Goal: Book appointment/travel/reservation

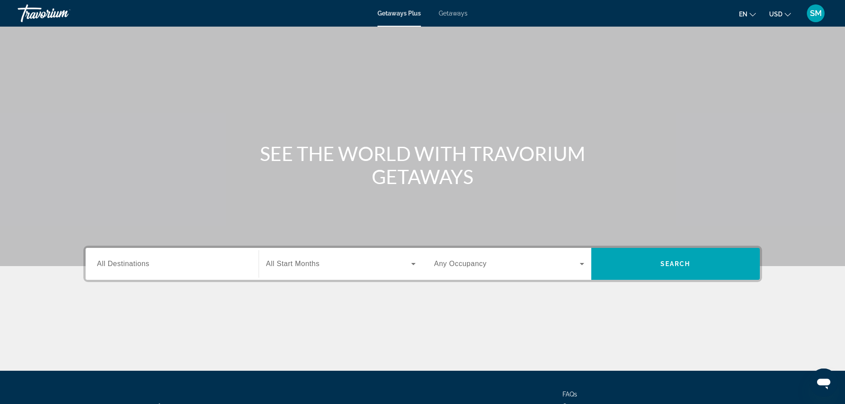
click at [111, 264] on span "All Destinations" at bounding box center [123, 264] width 52 height 8
click at [111, 264] on input "Destination All Destinations" at bounding box center [172, 264] width 150 height 11
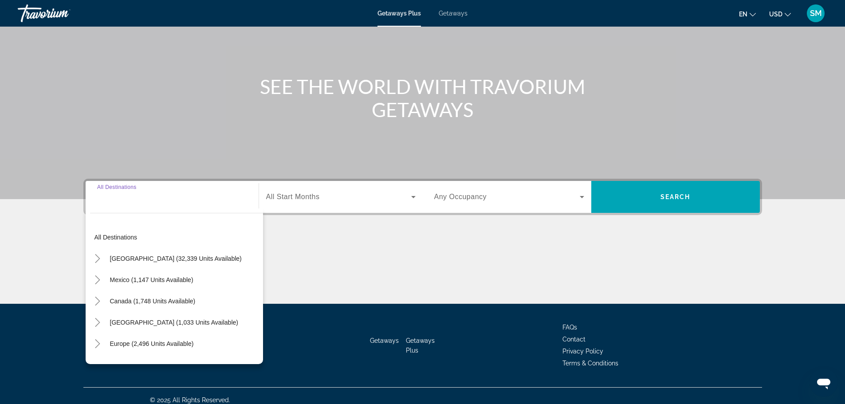
scroll to position [75, 0]
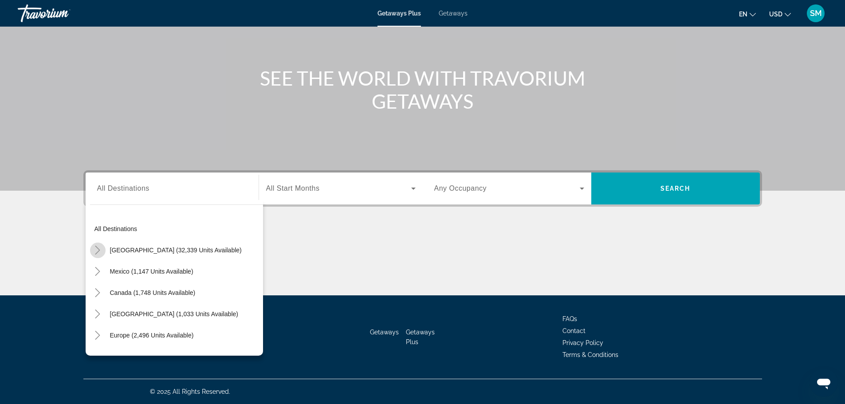
click at [98, 249] on icon "Toggle United States (32,339 units available)" at bounding box center [97, 250] width 9 height 9
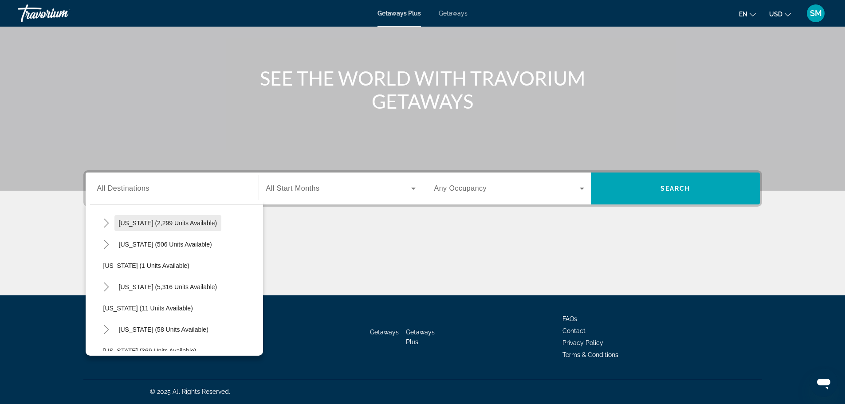
scroll to position [114, 0]
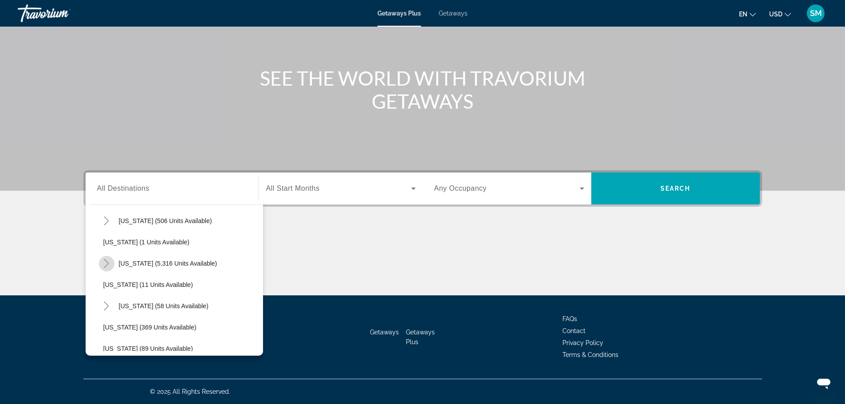
click at [109, 263] on icon "Toggle Florida (5,316 units available)" at bounding box center [106, 263] width 9 height 9
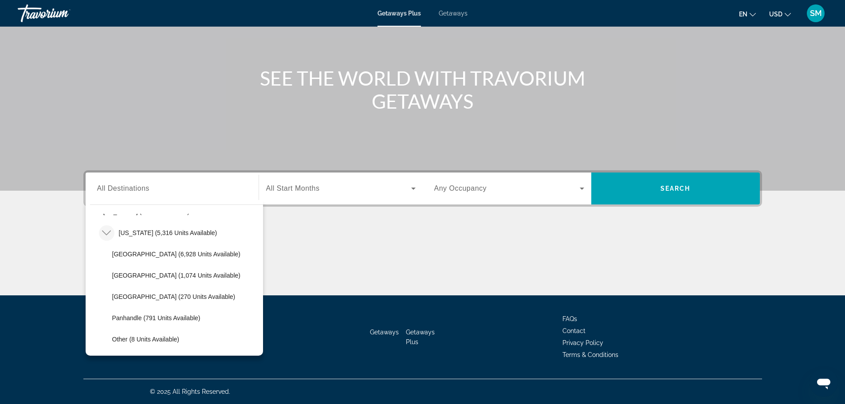
scroll to position [159, 0]
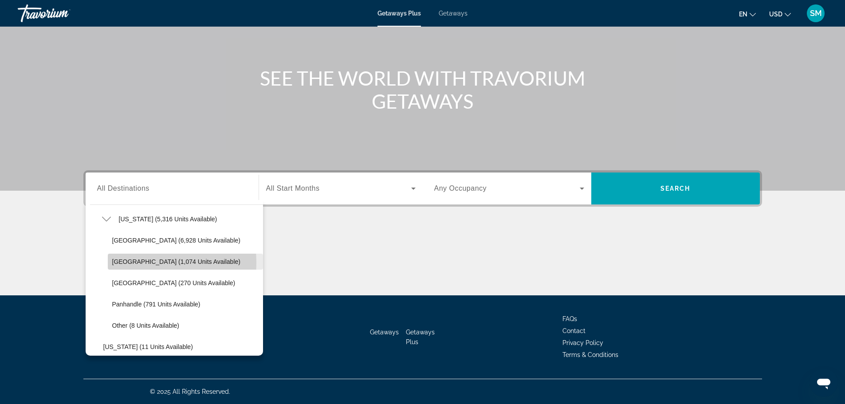
click at [135, 263] on span "[GEOGRAPHIC_DATA] (1,074 units available)" at bounding box center [176, 261] width 128 height 7
type input "**********"
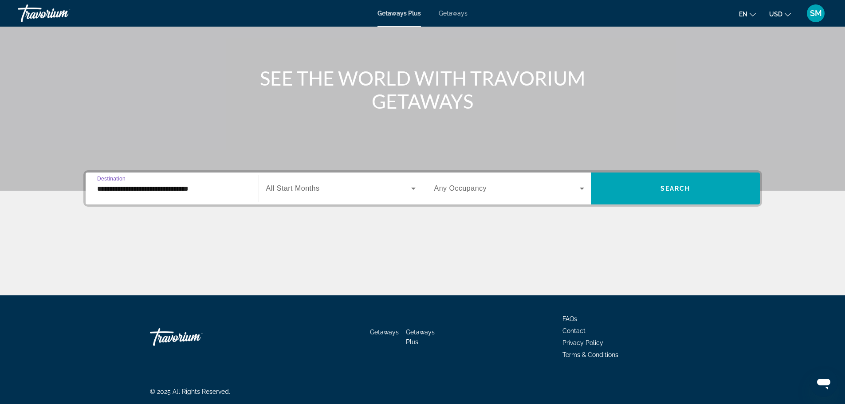
click at [410, 186] on icon "Search widget" at bounding box center [413, 188] width 11 height 11
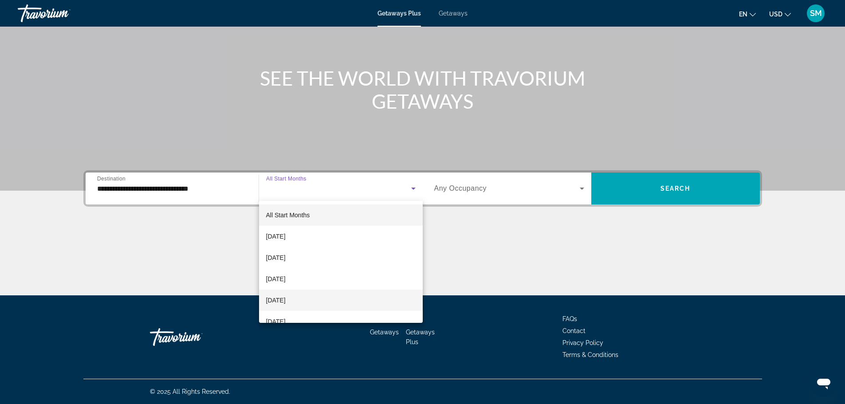
click at [286, 300] on span "[DATE]" at bounding box center [276, 300] width 20 height 11
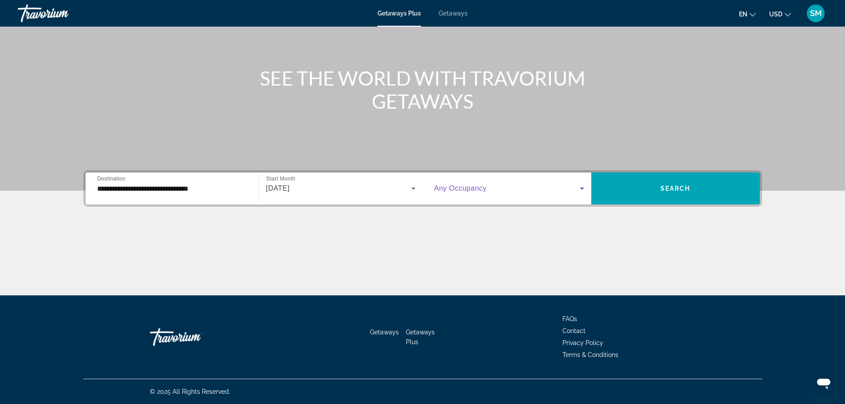
click at [580, 188] on icon "Search widget" at bounding box center [582, 189] width 4 height 2
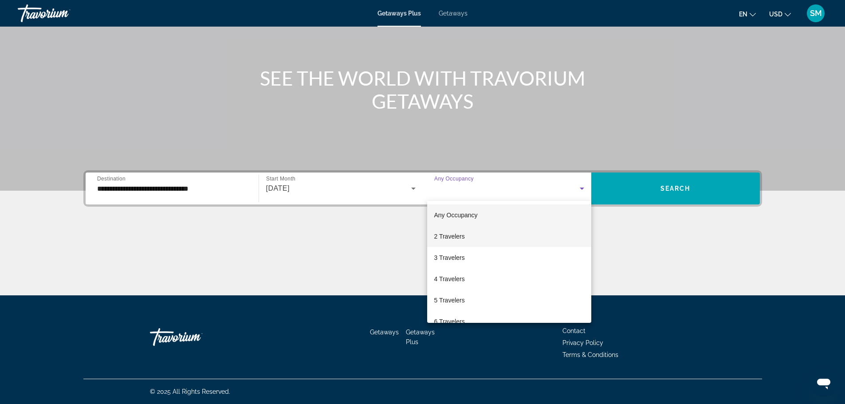
click at [477, 235] on mat-option "2 Travelers" at bounding box center [509, 236] width 164 height 21
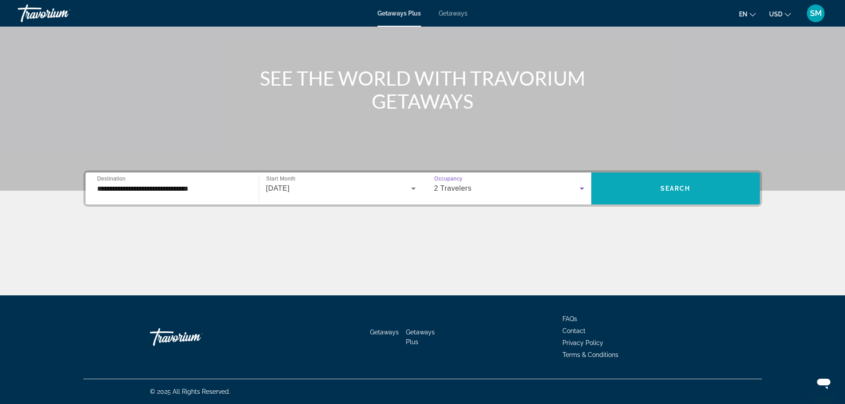
click at [658, 197] on span "Search widget" at bounding box center [675, 188] width 169 height 21
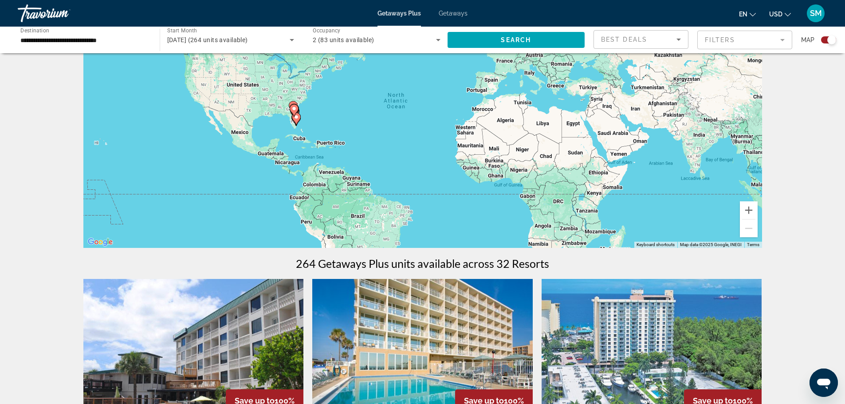
scroll to position [89, 0]
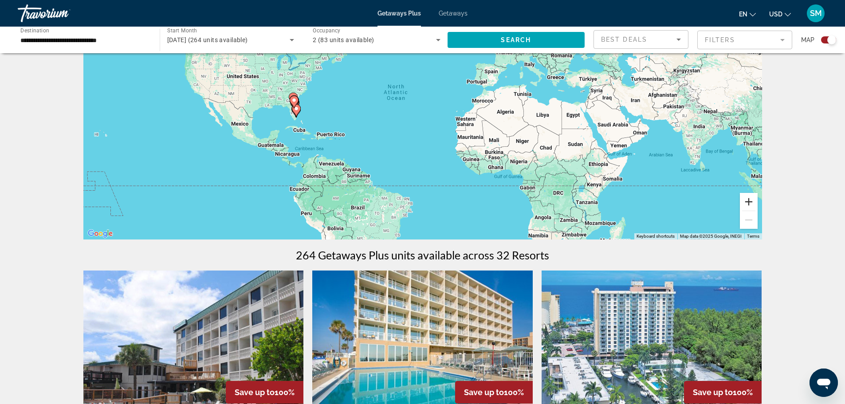
click at [751, 205] on button "Zoom in" at bounding box center [749, 202] width 18 height 18
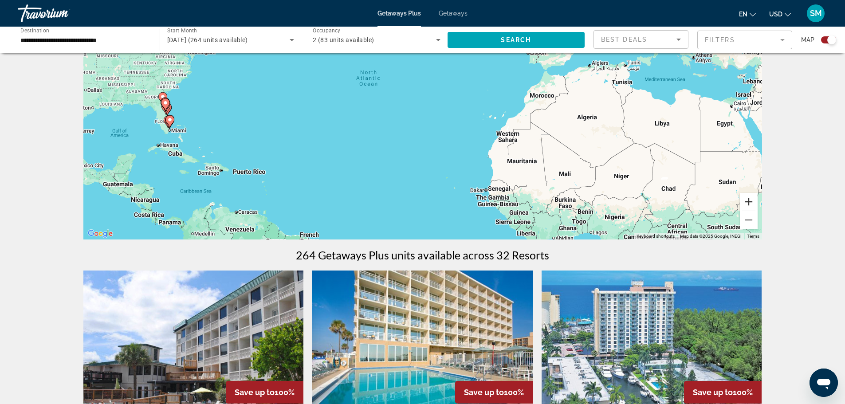
click at [751, 205] on button "Zoom in" at bounding box center [749, 202] width 18 height 18
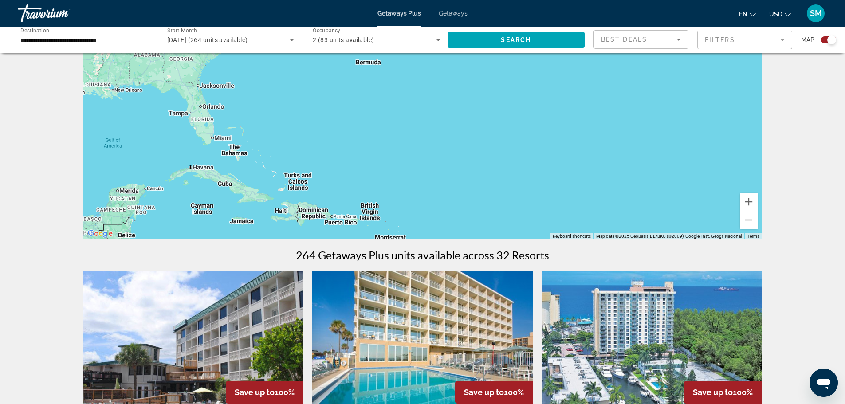
drag, startPoint x: 481, startPoint y: 158, endPoint x: 779, endPoint y: 141, distance: 297.7
click at [746, 204] on button "Zoom in" at bounding box center [749, 202] width 18 height 18
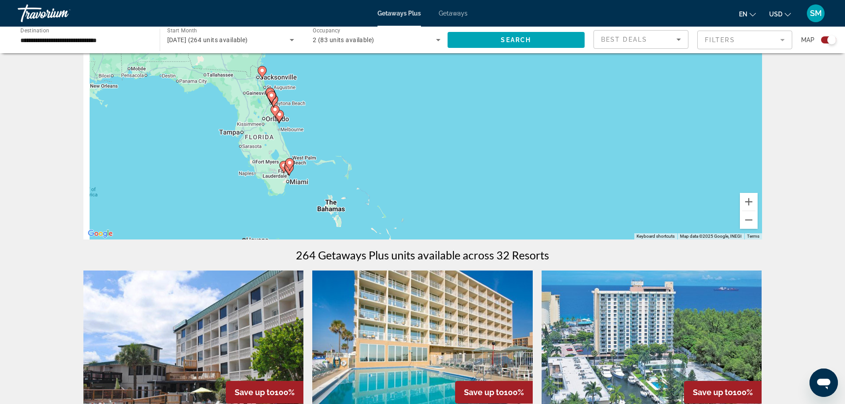
drag, startPoint x: 436, startPoint y: 150, endPoint x: 727, endPoint y: 159, distance: 290.8
click at [726, 159] on div "To activate drag with keyboard, press Alt + Enter. Once in keyboard drag state,…" at bounding box center [422, 106] width 679 height 266
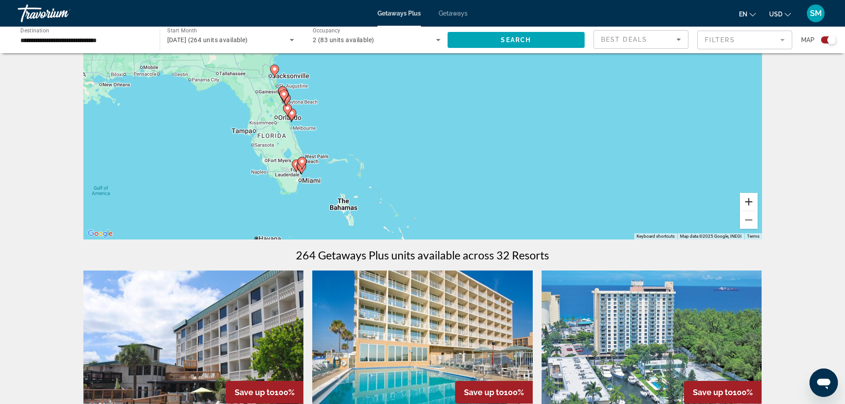
click at [745, 201] on button "Zoom in" at bounding box center [749, 202] width 18 height 18
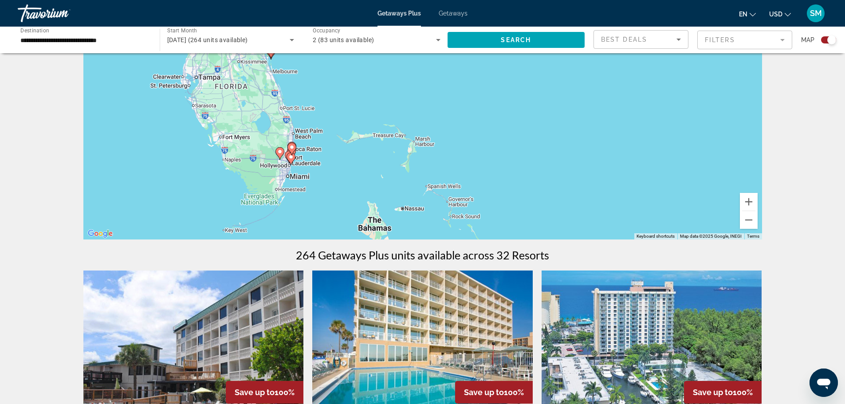
drag, startPoint x: 499, startPoint y: 179, endPoint x: 613, endPoint y: 96, distance: 141.4
click at [613, 96] on div "To activate drag with keyboard, press Alt + Enter. Once in keyboard drag state,…" at bounding box center [422, 106] width 679 height 266
click at [749, 201] on button "Zoom in" at bounding box center [749, 202] width 18 height 18
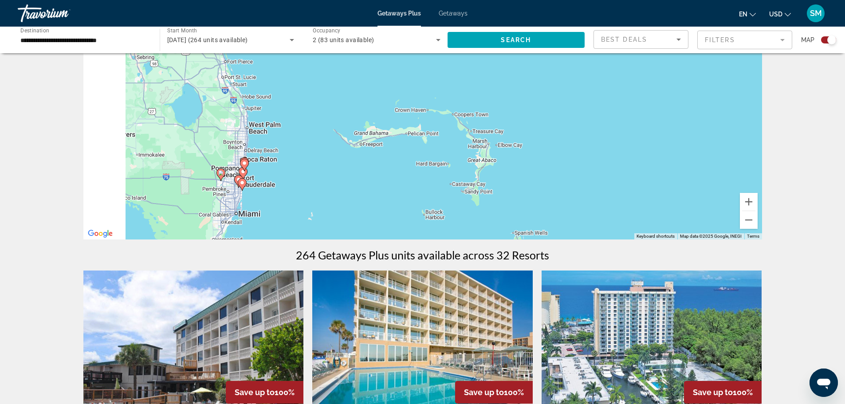
drag, startPoint x: 521, startPoint y: 178, endPoint x: 644, endPoint y: 135, distance: 130.2
click at [644, 135] on div "To activate drag with keyboard, press Alt + Enter. Once in keyboard drag state,…" at bounding box center [422, 106] width 679 height 266
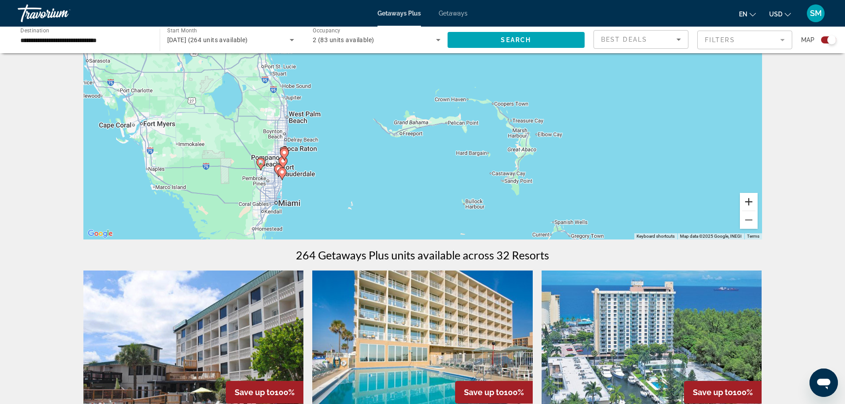
click at [748, 206] on button "Zoom in" at bounding box center [749, 202] width 18 height 18
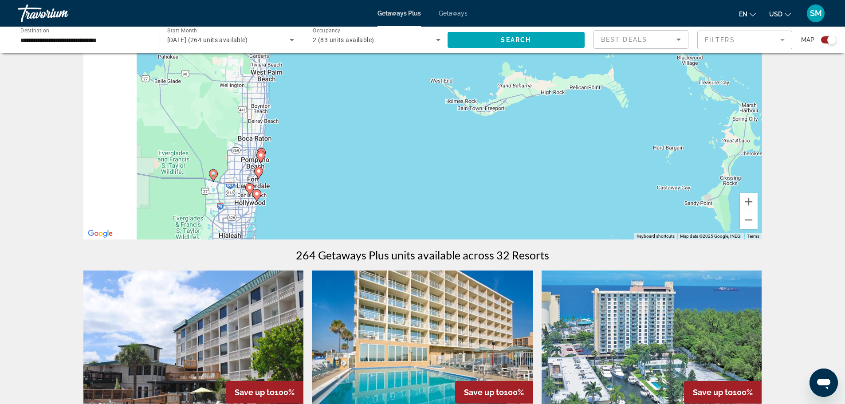
drag, startPoint x: 548, startPoint y: 181, endPoint x: 681, endPoint y: 117, distance: 147.8
click at [681, 118] on div "To activate drag with keyboard, press Alt + Enter. Once in keyboard drag state,…" at bounding box center [422, 106] width 679 height 266
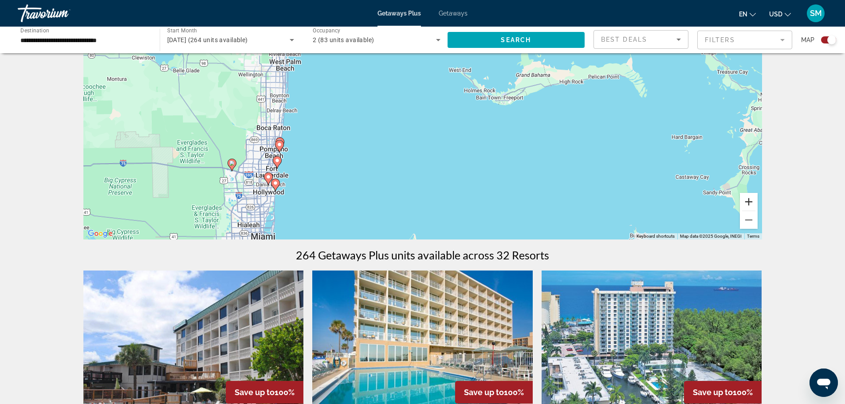
click at [745, 206] on button "Zoom in" at bounding box center [749, 202] width 18 height 18
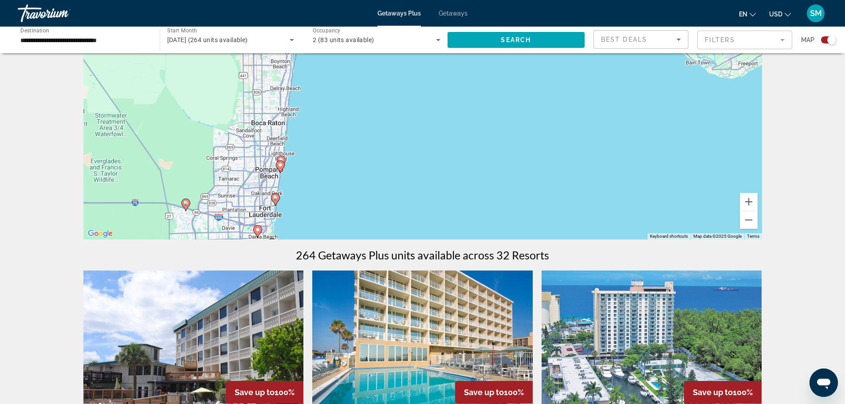
drag, startPoint x: 535, startPoint y: 179, endPoint x: 679, endPoint y: 153, distance: 146.9
click at [679, 153] on div "To activate drag with keyboard, press Alt + Enter. Once in keyboard drag state,…" at bounding box center [422, 106] width 679 height 266
click at [746, 201] on button "Zoom in" at bounding box center [749, 202] width 18 height 18
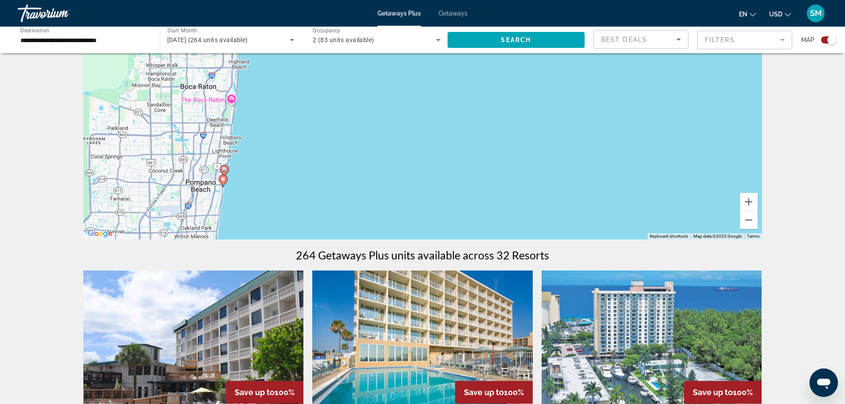
drag, startPoint x: 526, startPoint y: 174, endPoint x: 639, endPoint y: 105, distance: 132.6
click at [639, 105] on div "To activate drag with keyboard, press Alt + Enter. Once in keyboard drag state,…" at bounding box center [422, 106] width 679 height 266
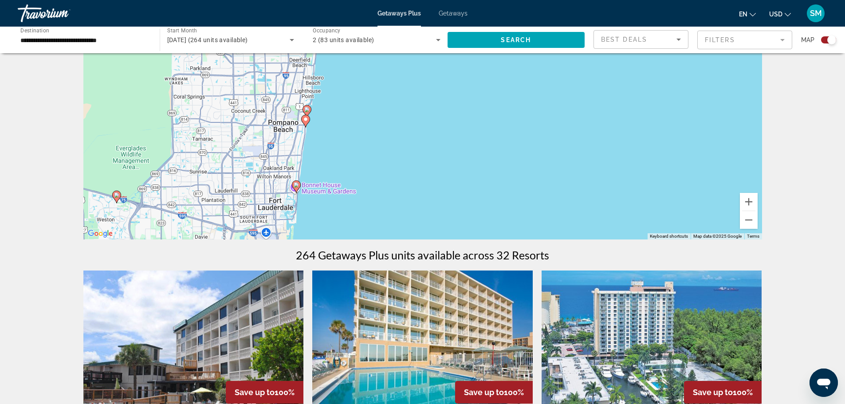
drag, startPoint x: 534, startPoint y: 182, endPoint x: 581, endPoint y: 140, distance: 63.4
click at [581, 140] on div "To activate drag with keyboard, press Alt + Enter. Once in keyboard drag state,…" at bounding box center [422, 106] width 679 height 266
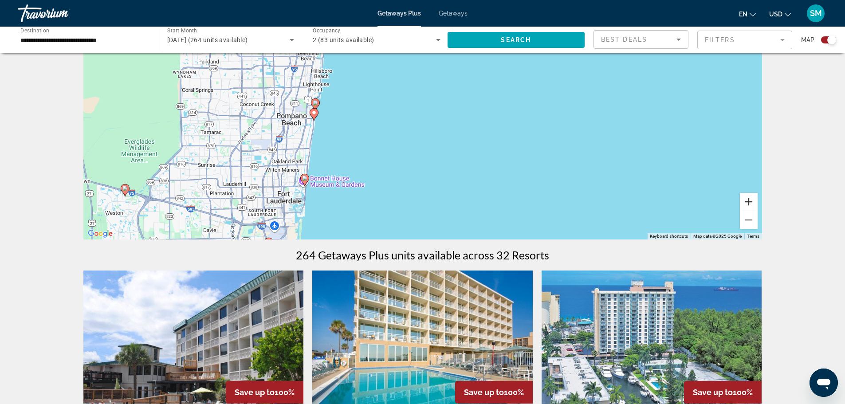
click at [744, 199] on button "Zoom in" at bounding box center [749, 202] width 18 height 18
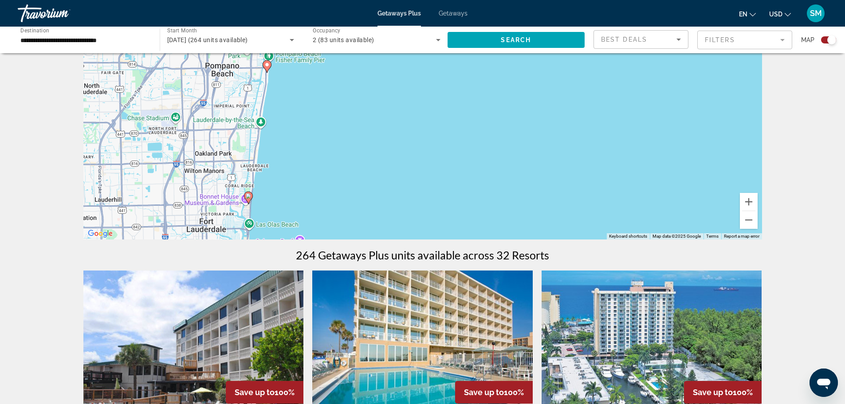
drag, startPoint x: 532, startPoint y: 184, endPoint x: 596, endPoint y: 119, distance: 91.0
click at [596, 119] on div "To activate drag with keyboard, press Alt + Enter. Once in keyboard drag state,…" at bounding box center [422, 106] width 679 height 266
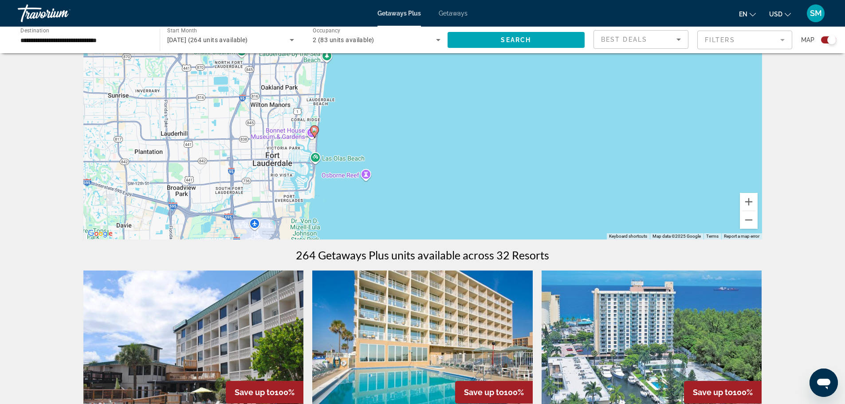
drag, startPoint x: 502, startPoint y: 179, endPoint x: 589, endPoint y: 83, distance: 129.7
click at [589, 83] on div "To activate drag with keyboard, press Alt + Enter. Once in keyboard drag state,…" at bounding box center [422, 106] width 679 height 266
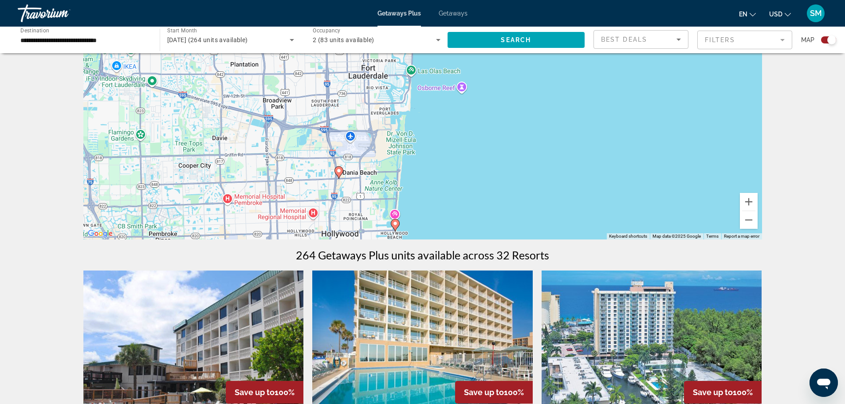
drag, startPoint x: 434, startPoint y: 210, endPoint x: 493, endPoint y: 172, distance: 69.9
click at [493, 172] on div "To activate drag with keyboard, press Alt + Enter. Once in keyboard drag state,…" at bounding box center [422, 106] width 679 height 266
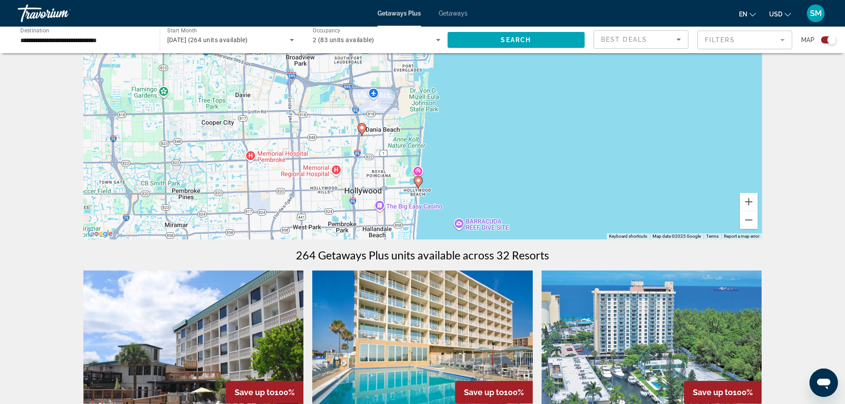
drag, startPoint x: 466, startPoint y: 197, endPoint x: 483, endPoint y: 165, distance: 36.1
click at [483, 165] on div "To activate drag with keyboard, press Alt + Enter. Once in keyboard drag state,…" at bounding box center [422, 106] width 679 height 266
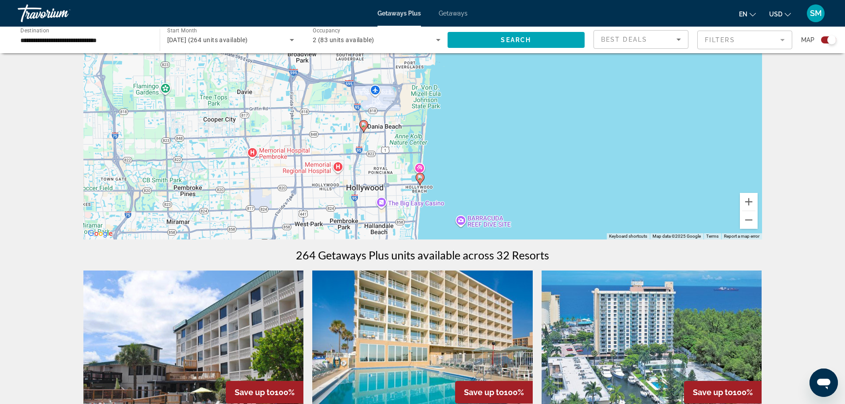
click at [417, 175] on icon "Main content" at bounding box center [420, 179] width 8 height 12
type input "**********"
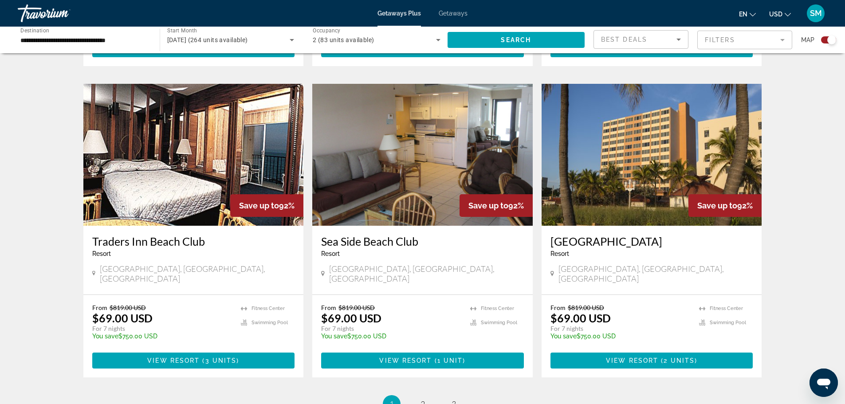
scroll to position [1242, 0]
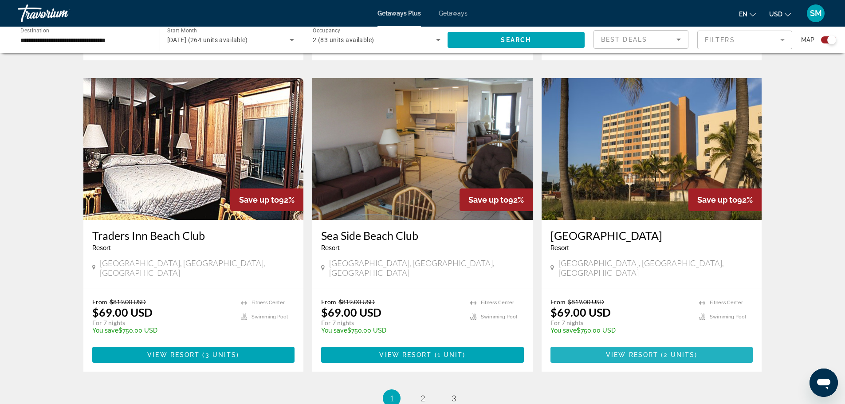
click at [628, 351] on span "View Resort" at bounding box center [632, 354] width 52 height 7
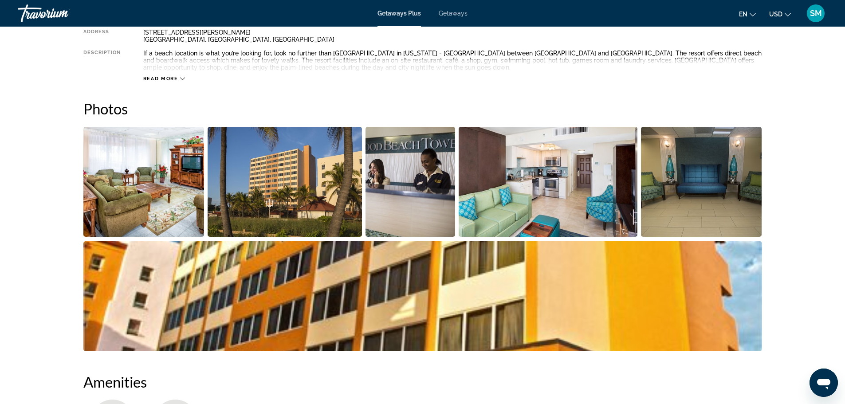
scroll to position [355, 0]
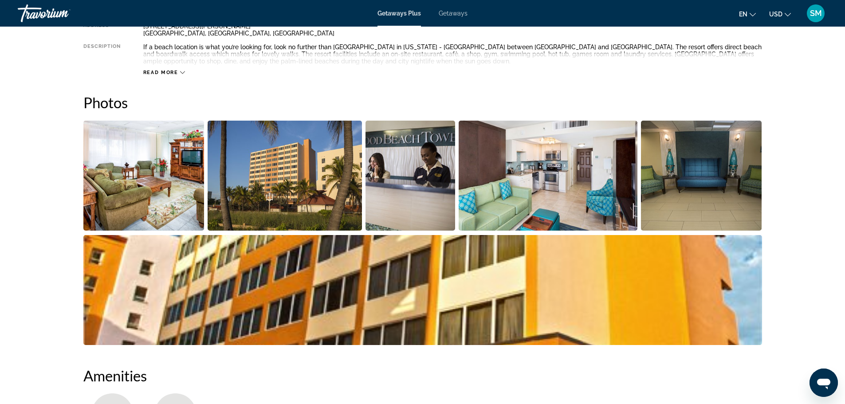
click at [186, 187] on img "Open full-screen image slider" at bounding box center [143, 176] width 121 height 110
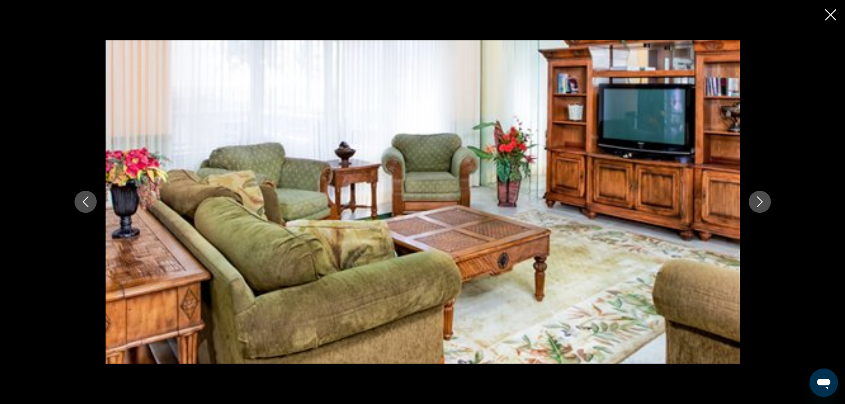
click at [758, 198] on icon "Next image" at bounding box center [760, 202] width 6 height 11
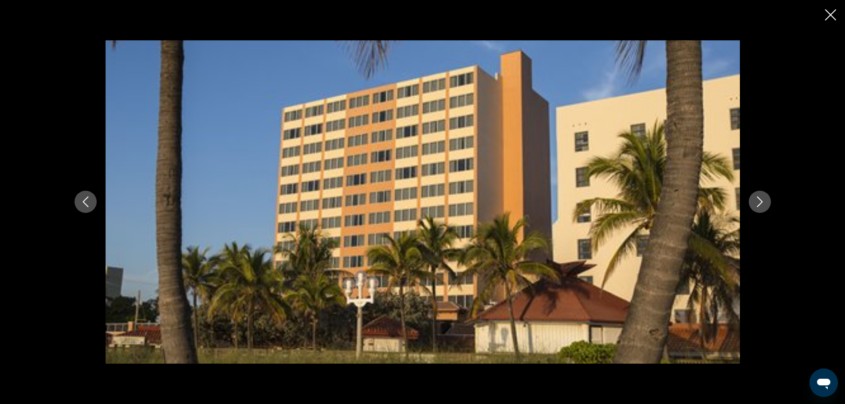
click at [758, 198] on icon "Next image" at bounding box center [760, 202] width 6 height 11
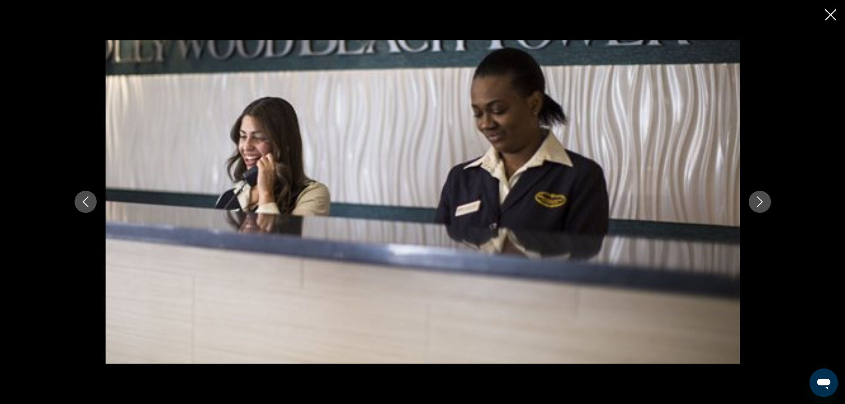
click at [758, 198] on icon "Next image" at bounding box center [760, 202] width 6 height 11
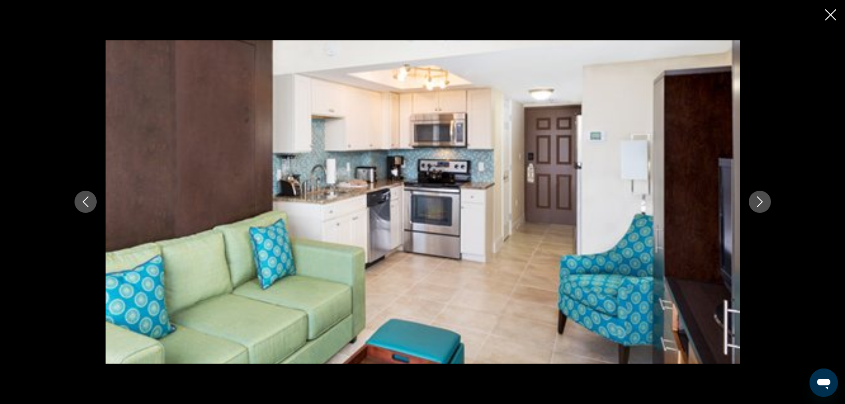
click at [758, 198] on icon "Next image" at bounding box center [760, 202] width 6 height 11
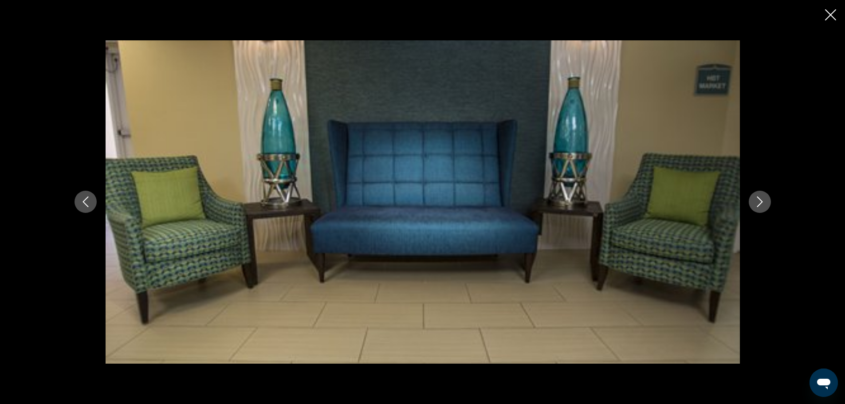
click at [758, 198] on icon "Next image" at bounding box center [760, 202] width 6 height 11
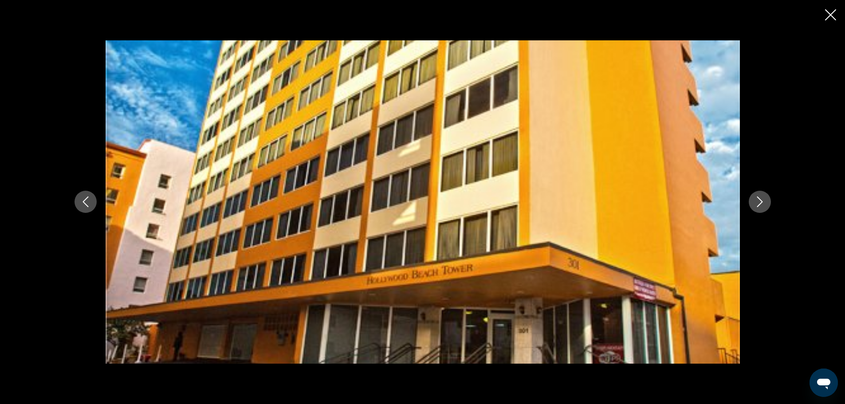
click at [758, 198] on icon "Next image" at bounding box center [760, 202] width 6 height 11
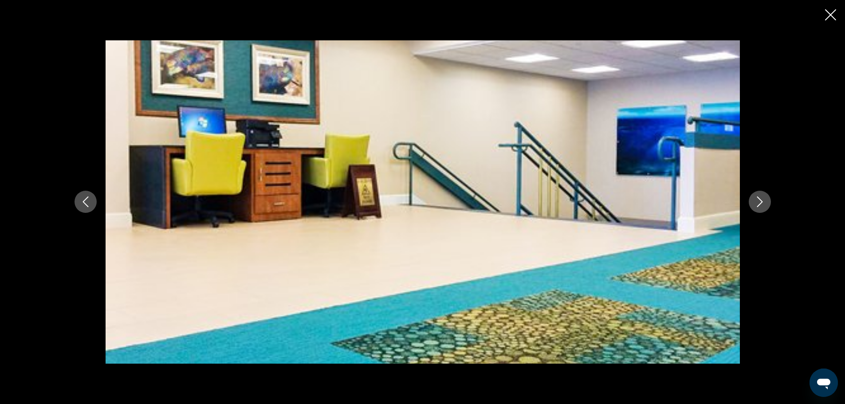
click at [758, 198] on icon "Next image" at bounding box center [760, 202] width 6 height 11
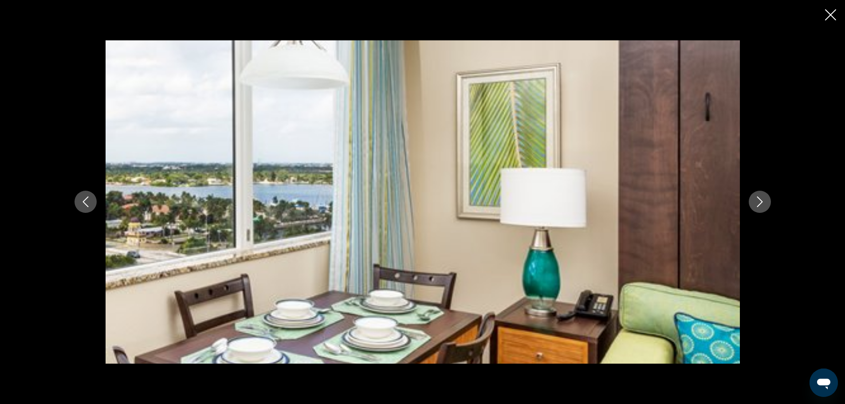
click at [758, 198] on icon "Next image" at bounding box center [760, 202] width 6 height 11
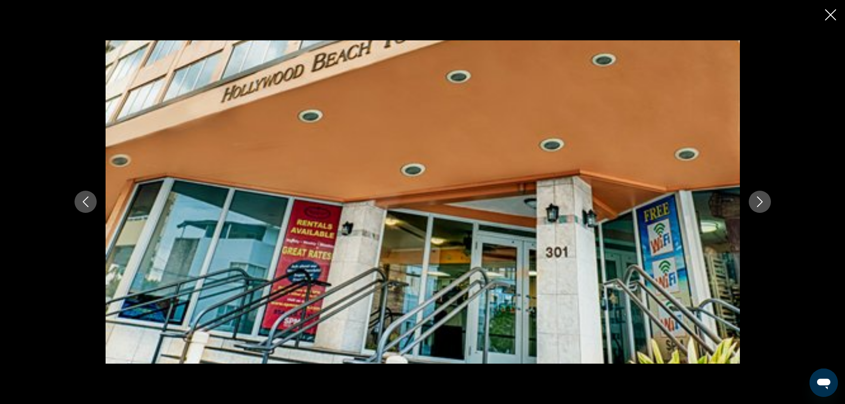
click at [758, 198] on icon "Next image" at bounding box center [760, 202] width 6 height 11
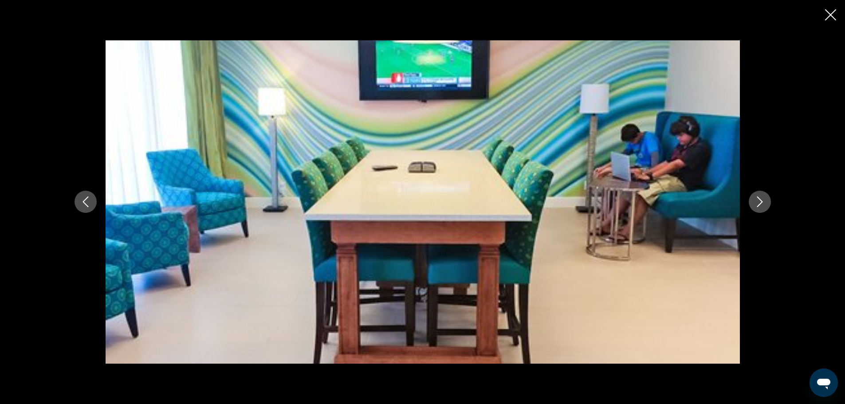
click at [758, 198] on icon "Next image" at bounding box center [760, 202] width 6 height 11
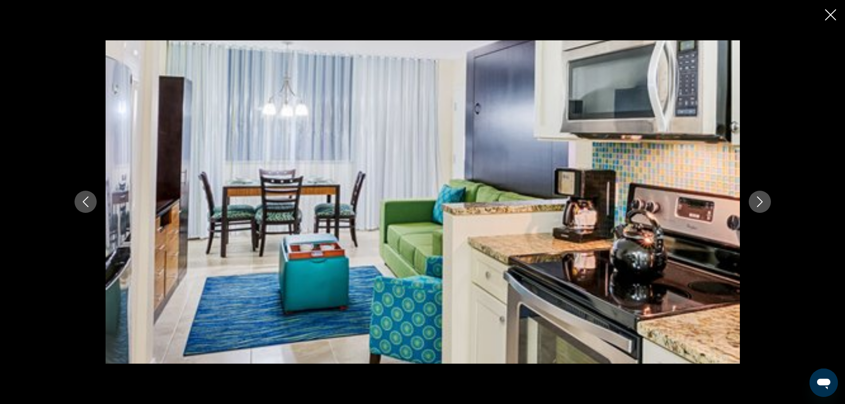
click at [758, 198] on icon "Next image" at bounding box center [760, 202] width 6 height 11
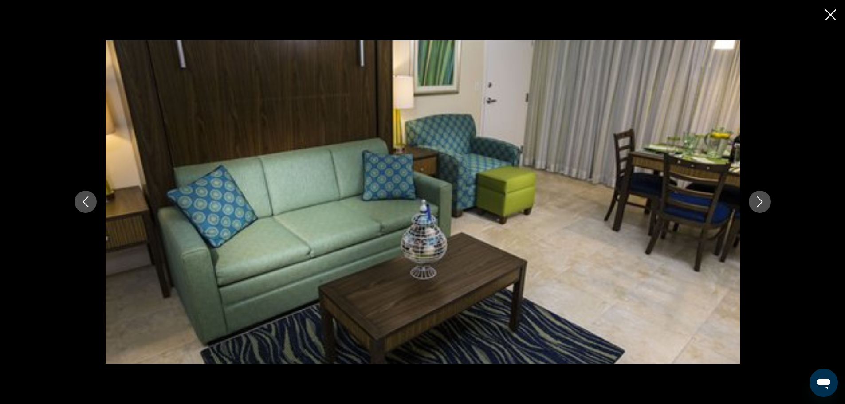
click at [758, 198] on icon "Next image" at bounding box center [760, 202] width 6 height 11
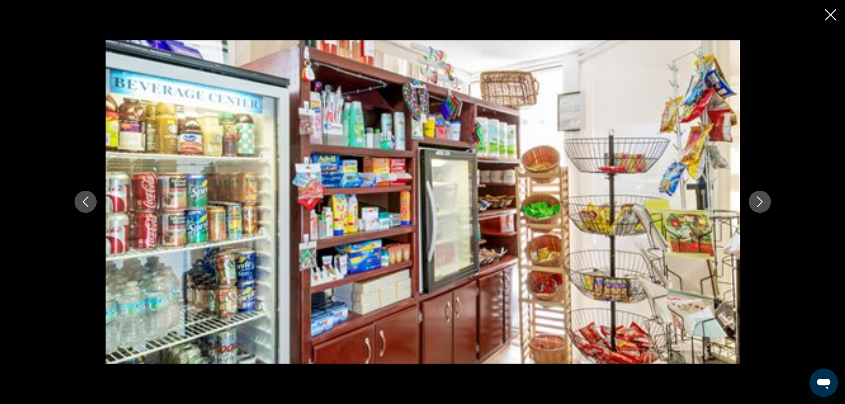
click at [758, 198] on icon "Next image" at bounding box center [760, 202] width 6 height 11
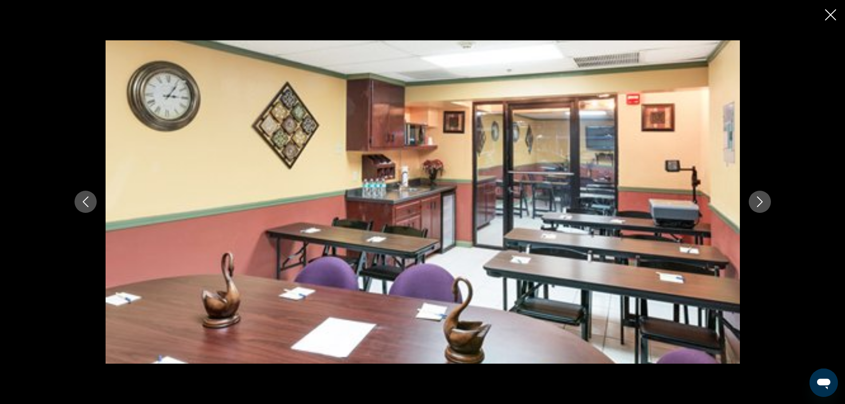
click at [758, 198] on icon "Next image" at bounding box center [760, 202] width 6 height 11
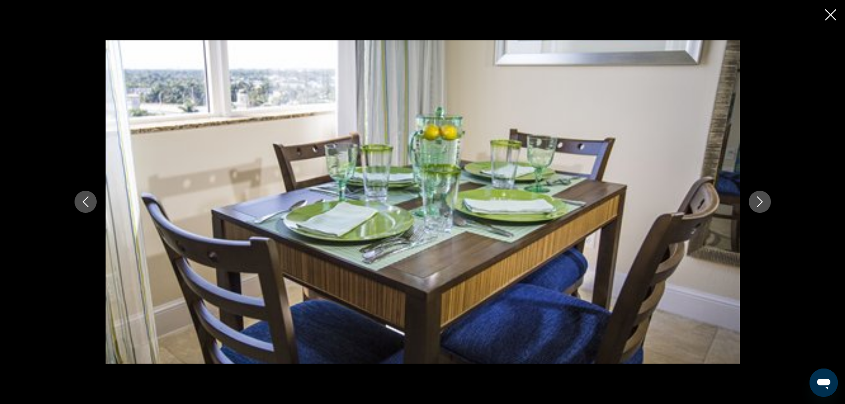
click at [758, 198] on icon "Next image" at bounding box center [760, 202] width 6 height 11
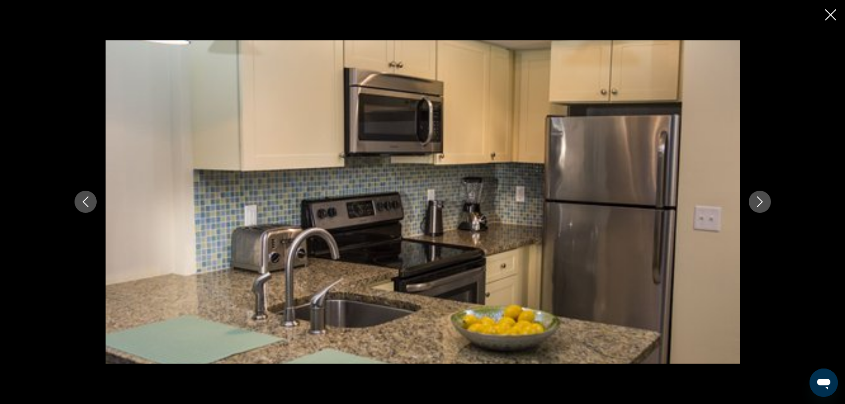
click at [758, 198] on icon "Next image" at bounding box center [760, 202] width 6 height 11
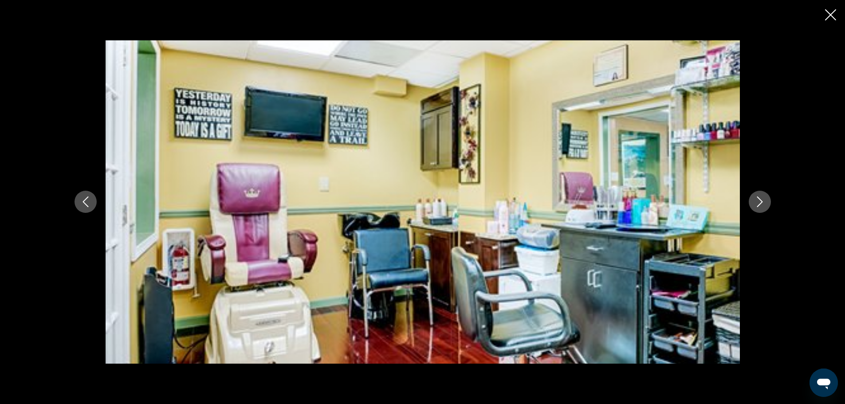
click at [825, 12] on div "prev next" at bounding box center [422, 202] width 845 height 404
click at [834, 21] on button "Close slideshow" at bounding box center [830, 16] width 11 height 14
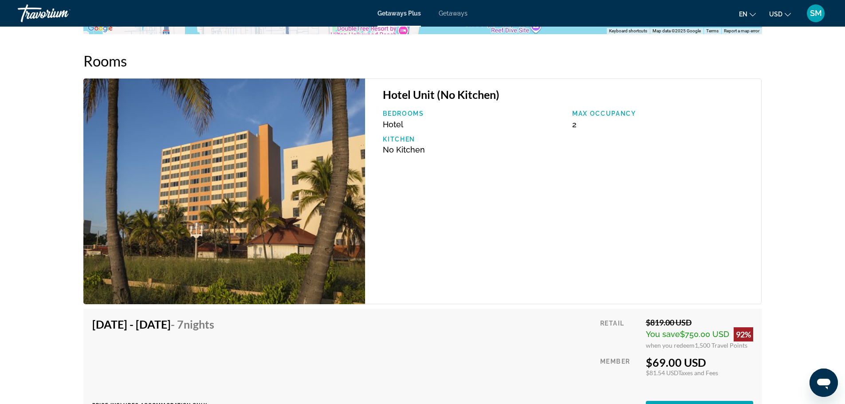
scroll to position [1553, 0]
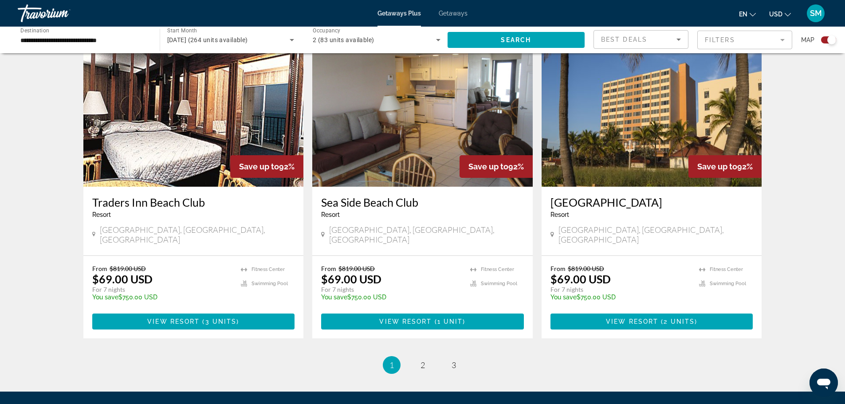
scroll to position [1319, 0]
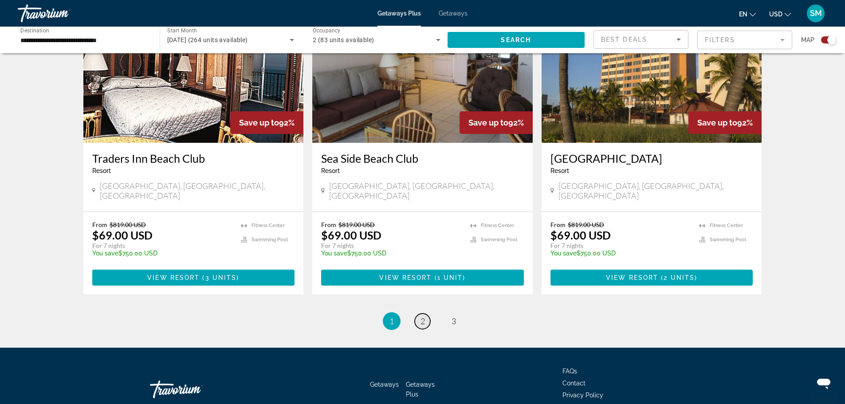
click at [421, 316] on span "2" at bounding box center [423, 321] width 4 height 10
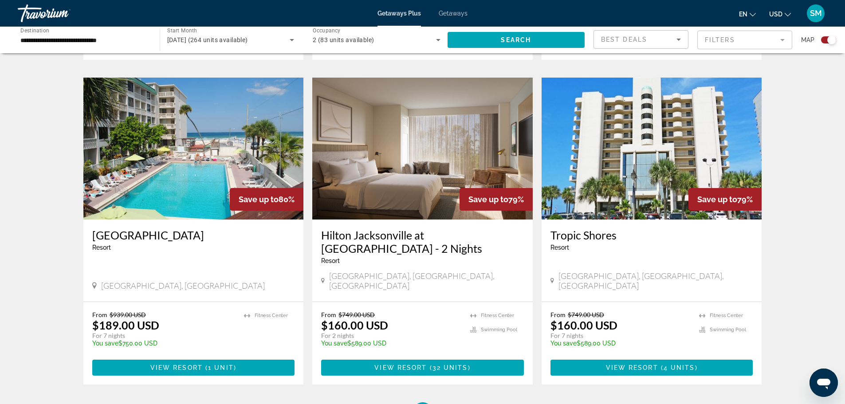
scroll to position [1198, 0]
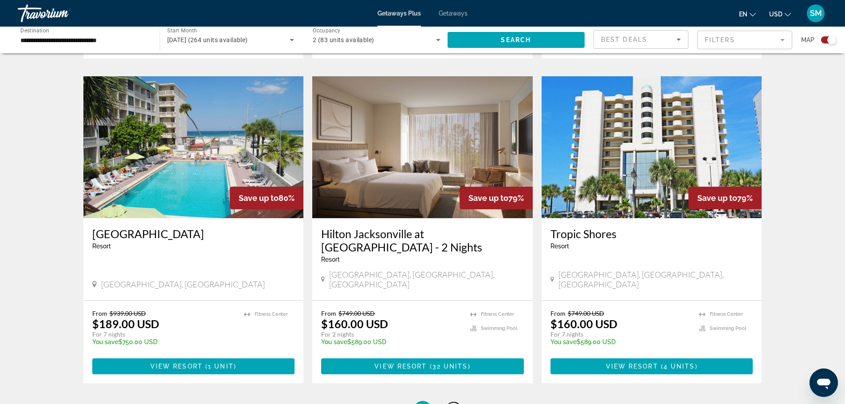
click at [454, 404] on span "3" at bounding box center [454, 410] width 4 height 10
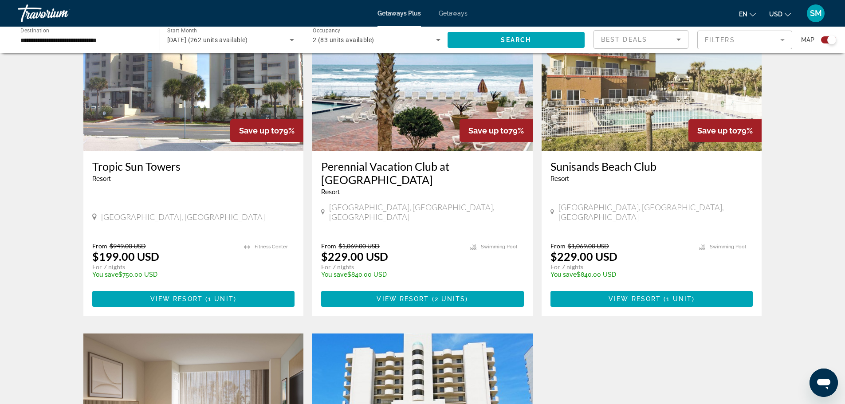
scroll to position [621, 0]
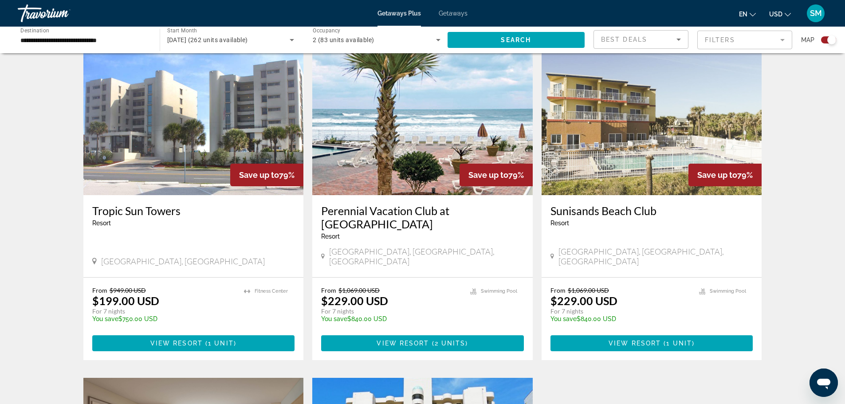
click at [416, 147] on img "Main content" at bounding box center [422, 124] width 221 height 142
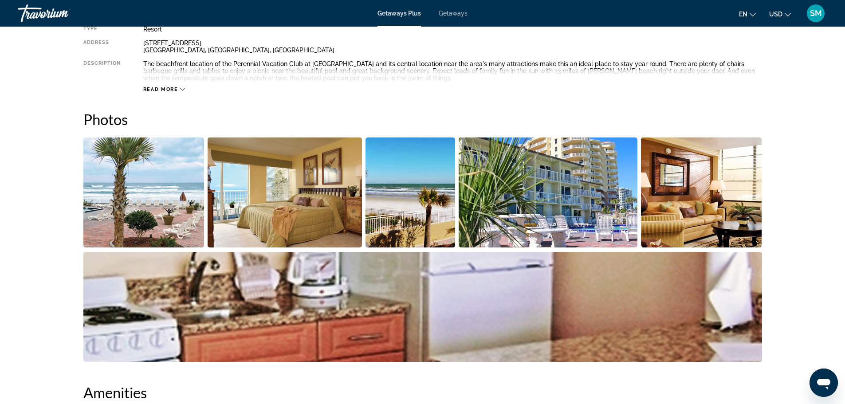
scroll to position [355, 0]
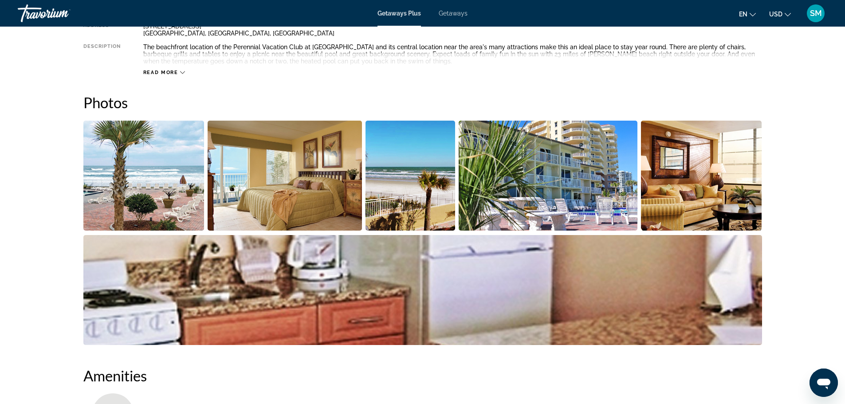
click at [190, 167] on img "Open full-screen image slider" at bounding box center [143, 176] width 121 height 110
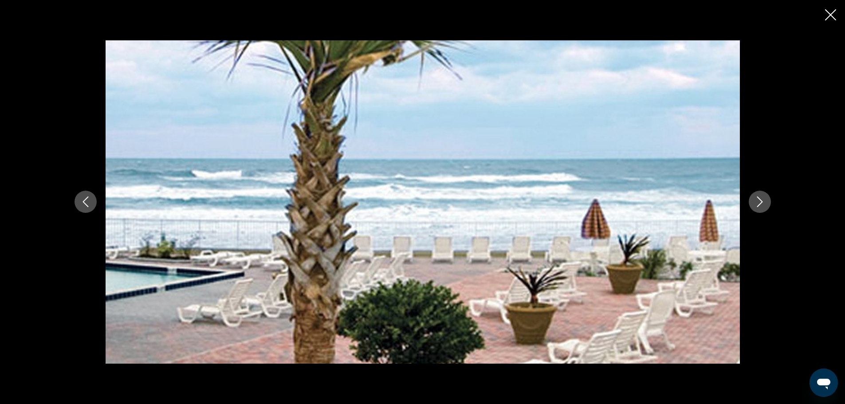
click at [760, 203] on icon "Next image" at bounding box center [760, 202] width 11 height 11
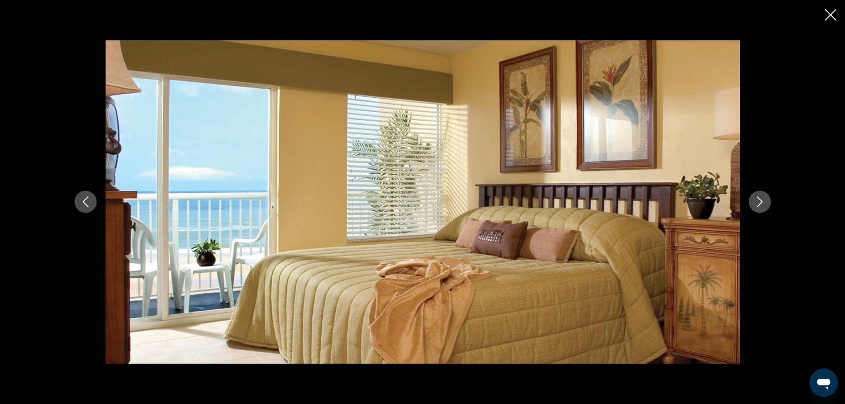
click at [760, 203] on icon "Next image" at bounding box center [760, 202] width 11 height 11
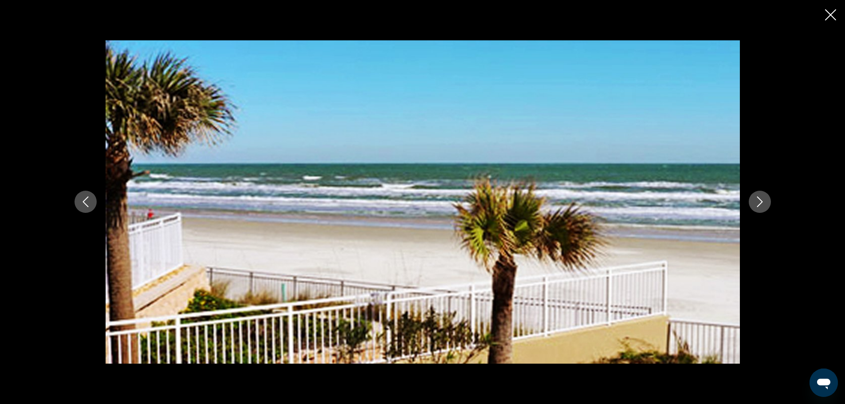
click at [760, 203] on icon "Next image" at bounding box center [760, 202] width 11 height 11
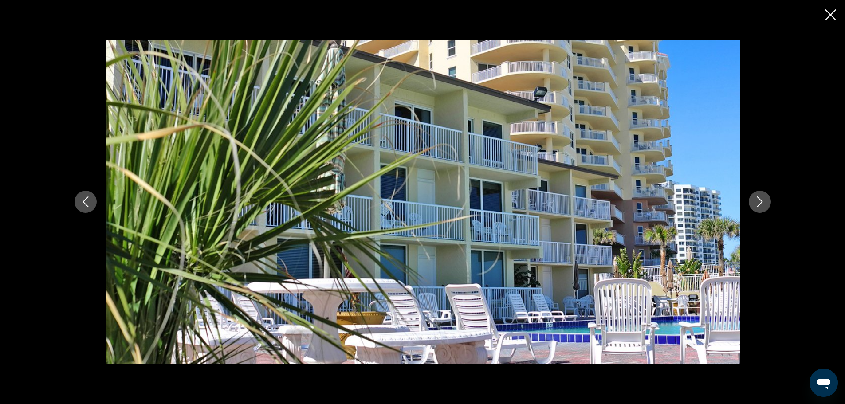
click at [760, 203] on icon "Next image" at bounding box center [760, 202] width 11 height 11
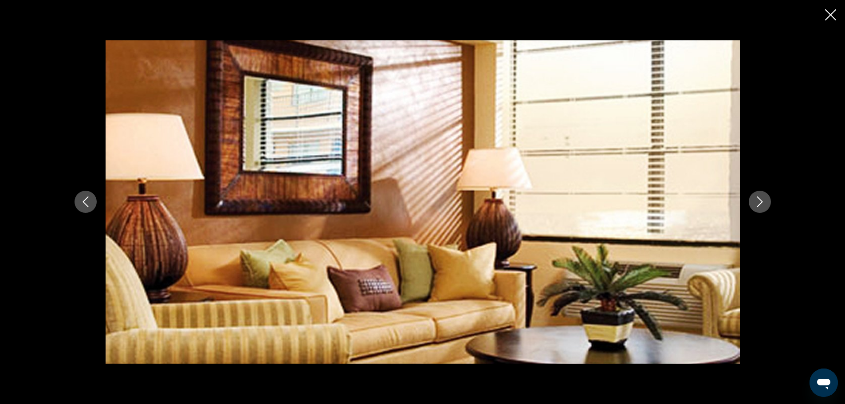
click at [760, 203] on icon "Next image" at bounding box center [760, 202] width 11 height 11
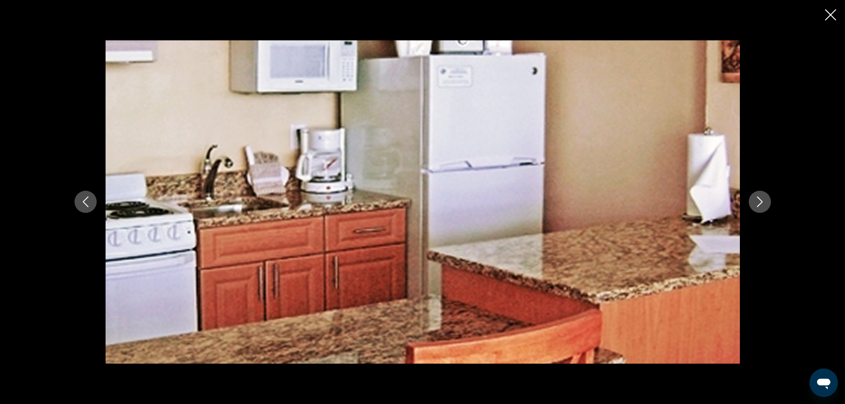
click at [760, 203] on icon "Next image" at bounding box center [760, 202] width 11 height 11
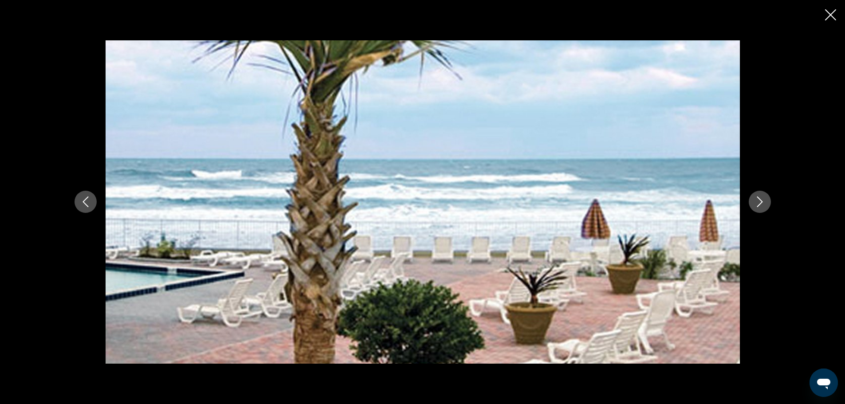
click at [760, 203] on icon "Next image" at bounding box center [760, 202] width 11 height 11
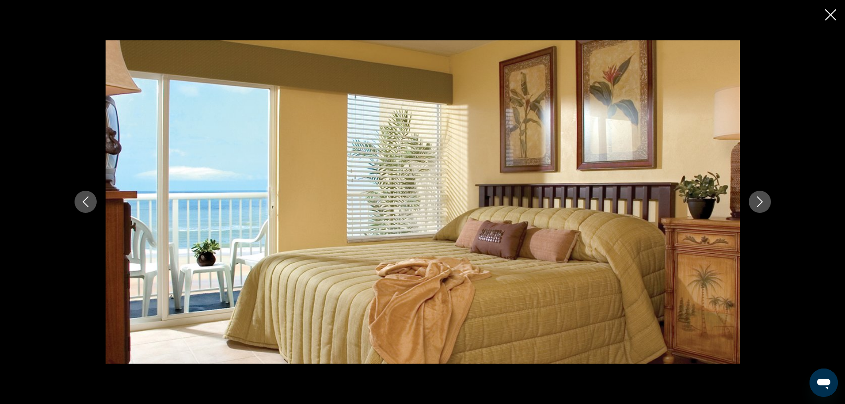
click at [760, 203] on icon "Next image" at bounding box center [760, 202] width 11 height 11
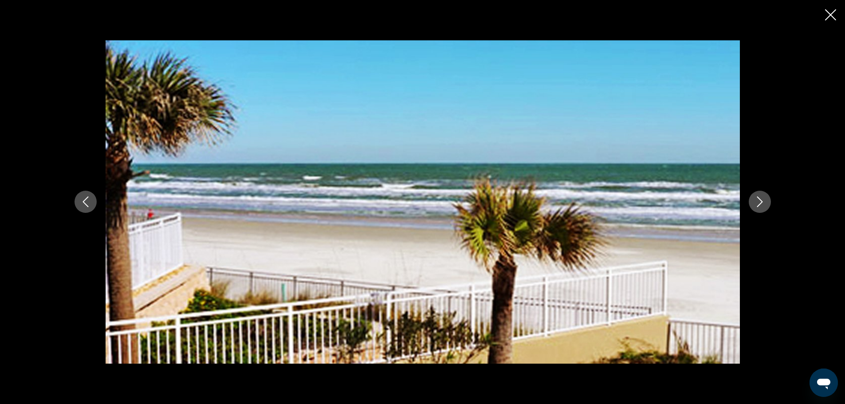
click at [828, 14] on icon "Close slideshow" at bounding box center [830, 14] width 11 height 11
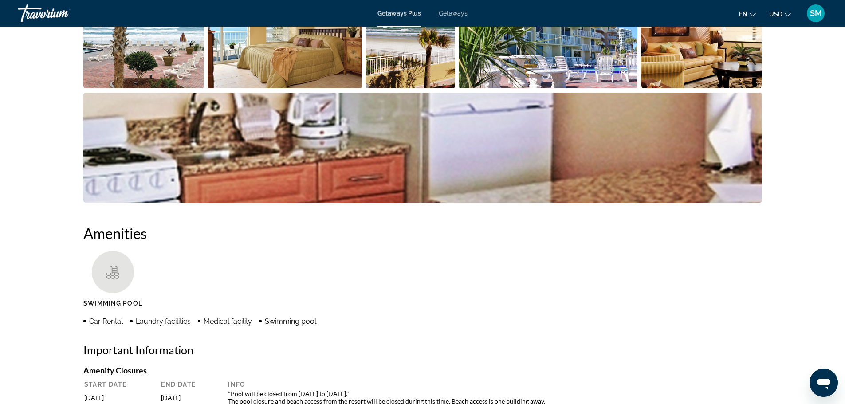
scroll to position [532, 0]
